Goal: Task Accomplishment & Management: Manage account settings

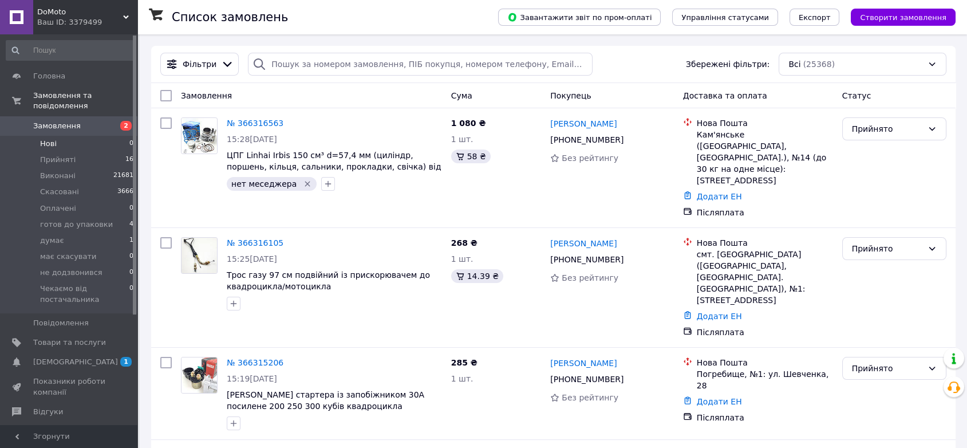
click at [66, 136] on li "Нові 0" at bounding box center [70, 144] width 140 height 16
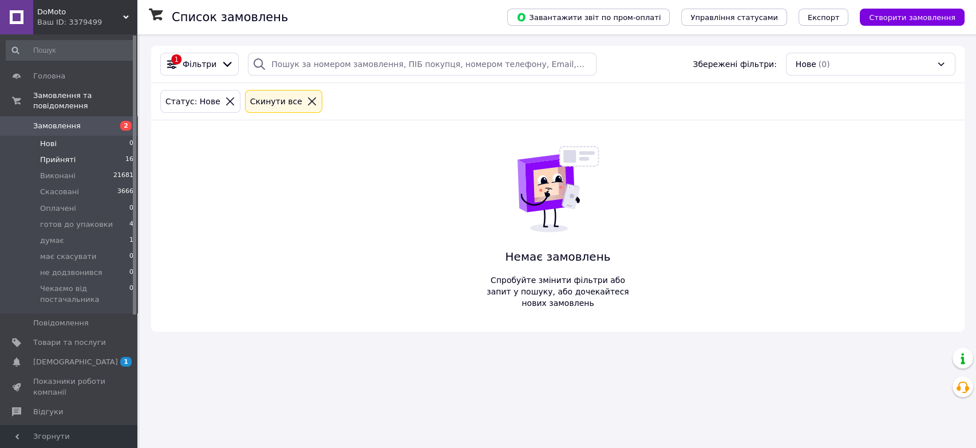
click at [58, 155] on span "Прийняті" at bounding box center [57, 160] width 35 height 10
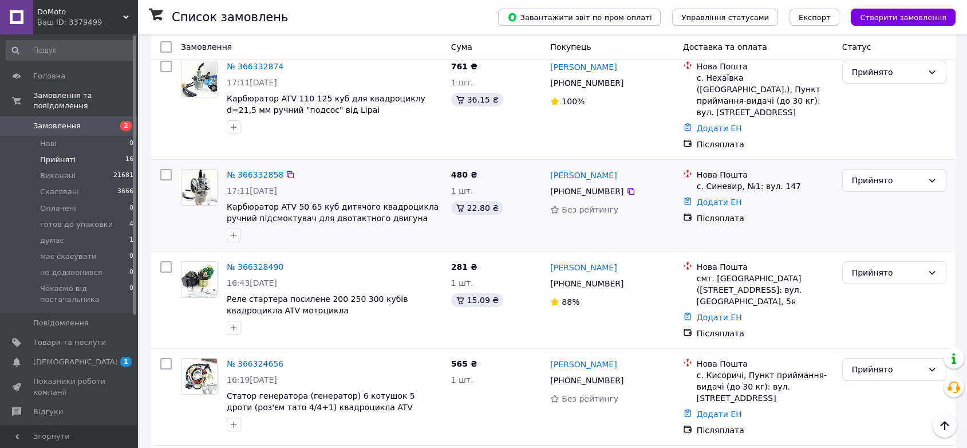
scroll to position [64, 0]
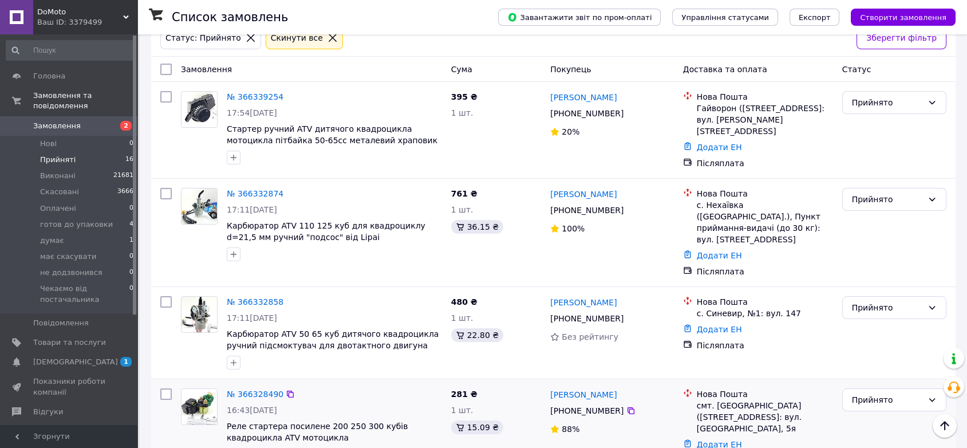
click at [165, 388] on input "checkbox" at bounding box center [165, 393] width 11 height 11
checkbox input "true"
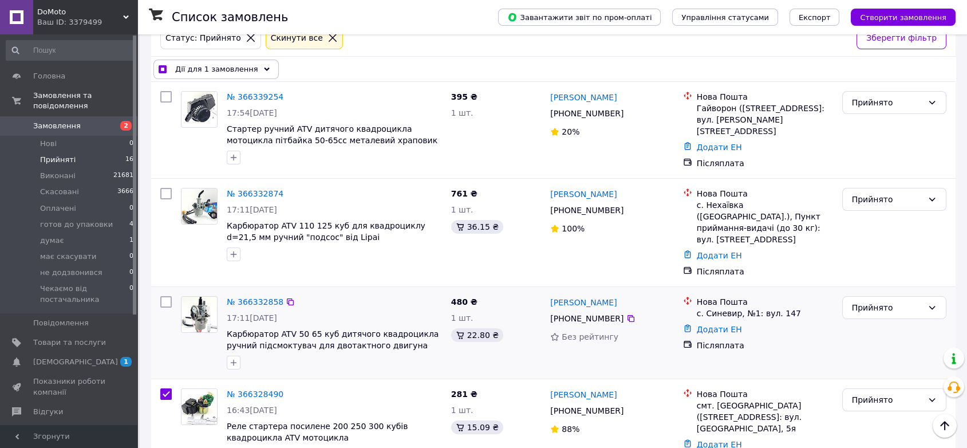
click at [164, 296] on input "checkbox" at bounding box center [165, 301] width 11 height 11
checkbox input "true"
click at [165, 188] on input "checkbox" at bounding box center [165, 193] width 11 height 11
checkbox input "true"
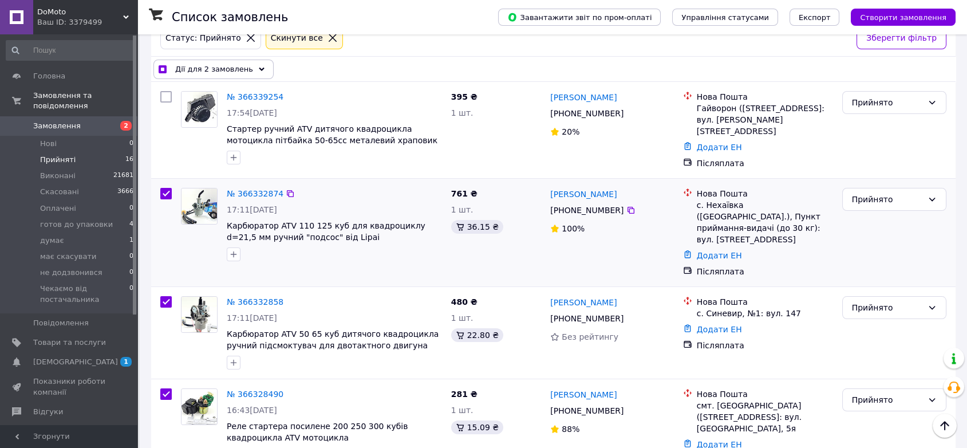
checkbox input "true"
click at [168, 94] on input "checkbox" at bounding box center [165, 96] width 11 height 11
checkbox input "true"
click at [238, 72] on span "Дії для 4 замовлень" at bounding box center [214, 69] width 78 height 11
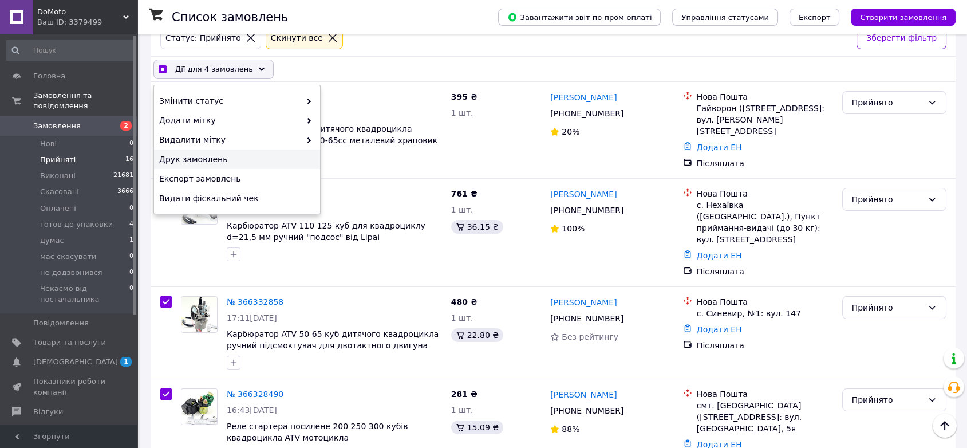
click at [188, 150] on div "Друк замовлень" at bounding box center [237, 158] width 166 height 19
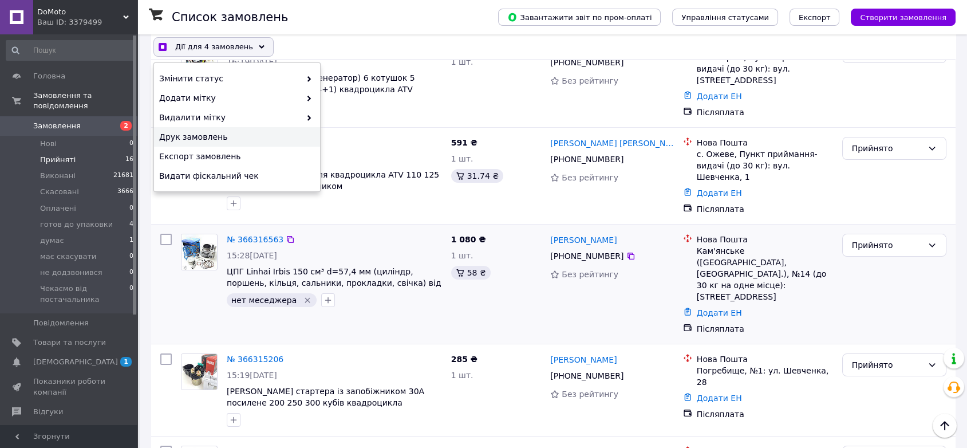
scroll to position [445, 0]
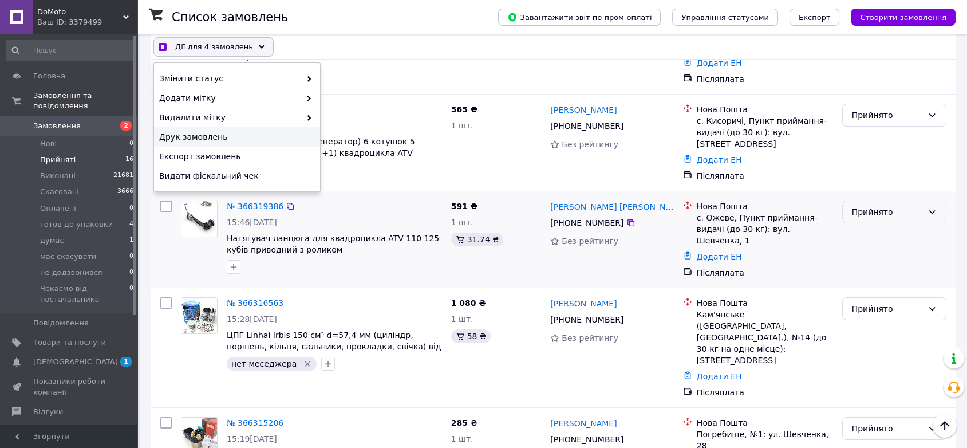
click at [866, 200] on div "Прийнято" at bounding box center [894, 211] width 104 height 23
checkbox input "true"
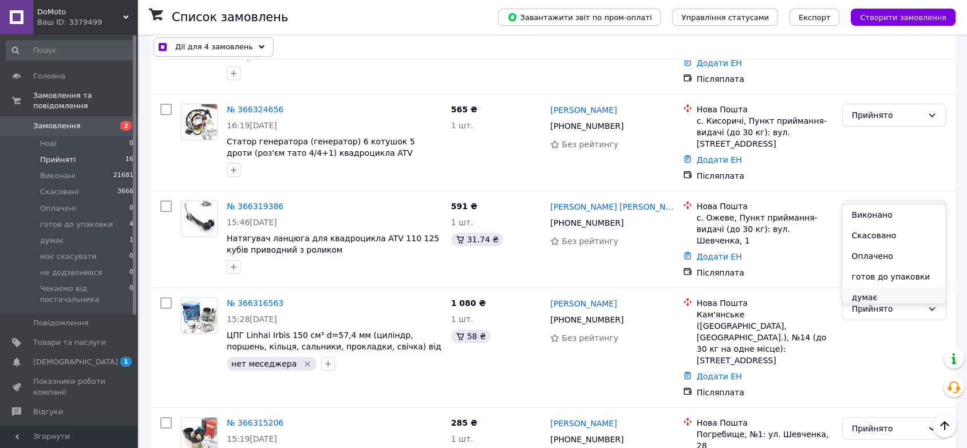
click at [871, 291] on li "думає" at bounding box center [893, 297] width 103 height 21
checkbox input "false"
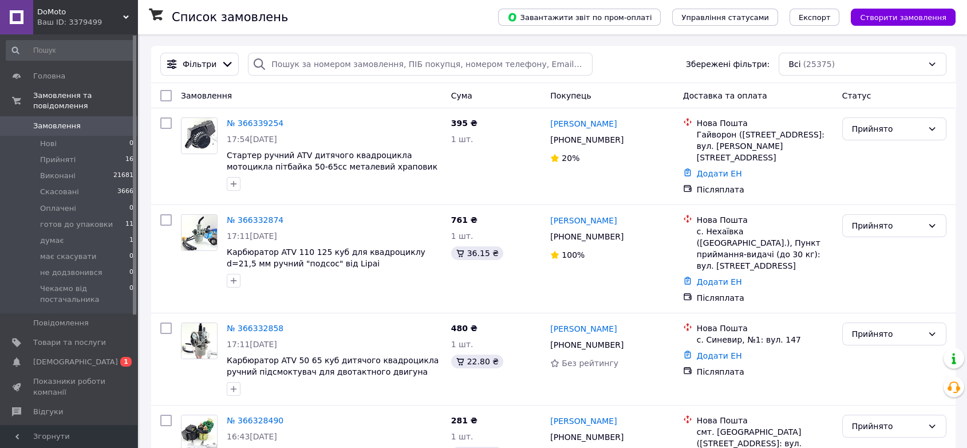
click at [123, 1] on div "DoMoto Ваш ID: 3379499" at bounding box center [85, 17] width 104 height 34
click at [52, 139] on span "Нові" at bounding box center [48, 144] width 17 height 10
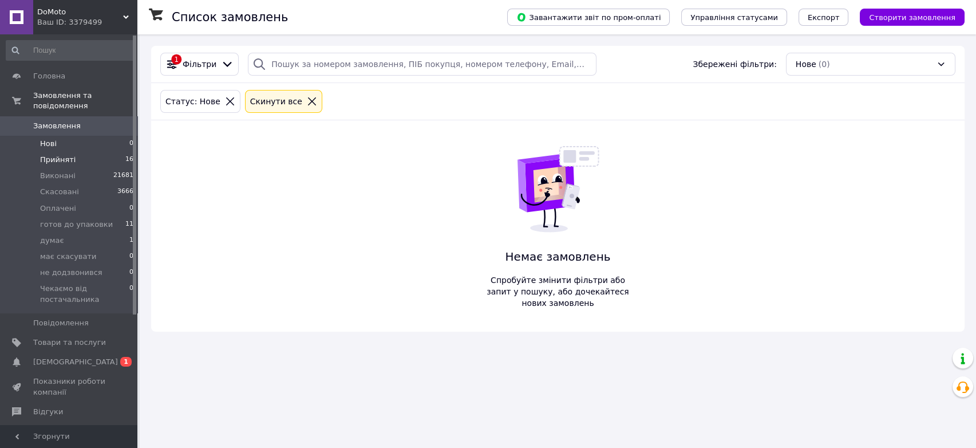
click at [63, 155] on span "Прийняті" at bounding box center [57, 160] width 35 height 10
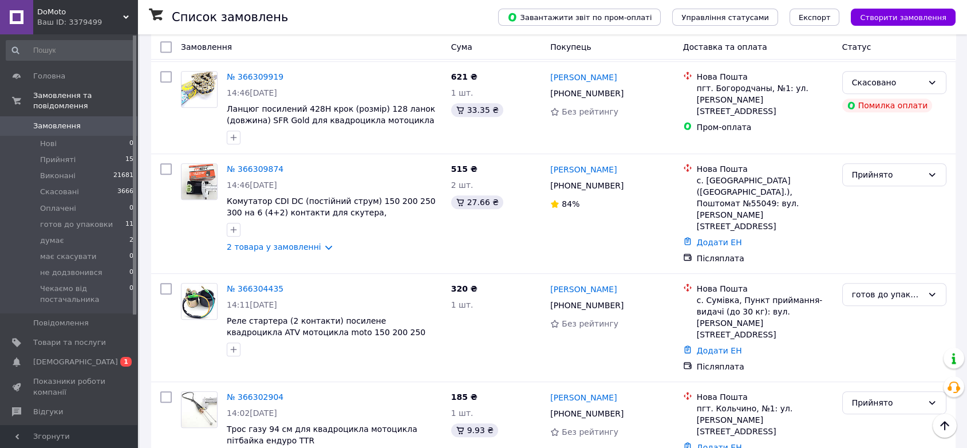
scroll to position [1017, 0]
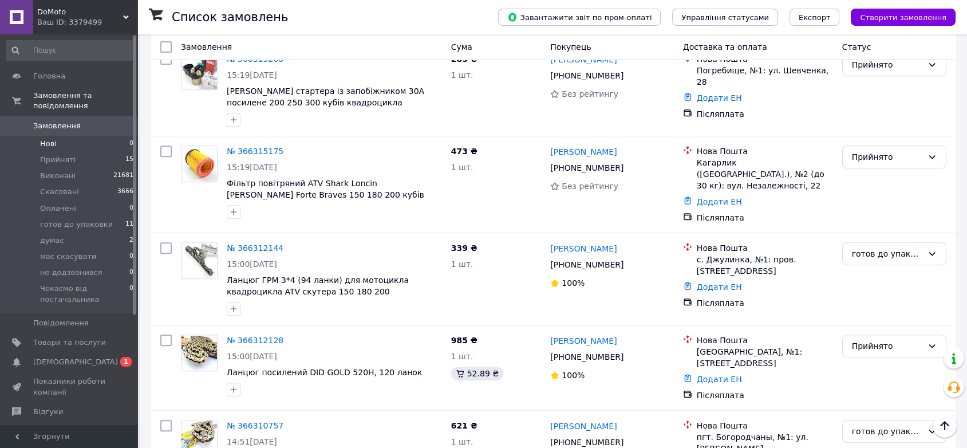
click at [47, 139] on span "Нові" at bounding box center [48, 144] width 17 height 10
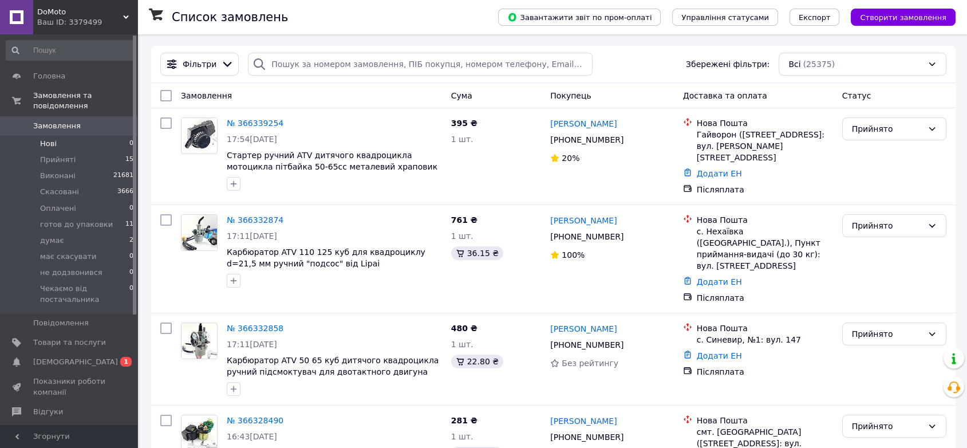
click at [57, 137] on li "Нові 0" at bounding box center [70, 144] width 140 height 16
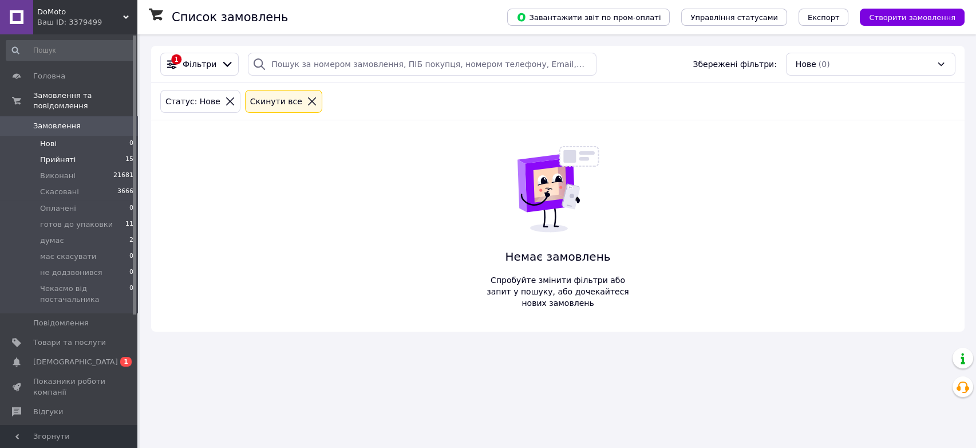
click at [54, 152] on li "Прийняті 15" at bounding box center [70, 160] width 140 height 16
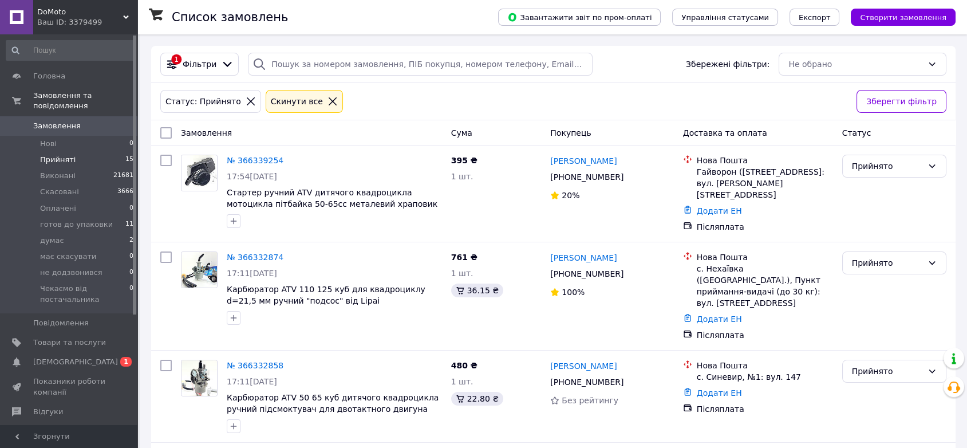
click at [48, 357] on span "[DEMOGRAPHIC_DATA]" at bounding box center [75, 362] width 85 height 10
